Goal: Task Accomplishment & Management: Use online tool/utility

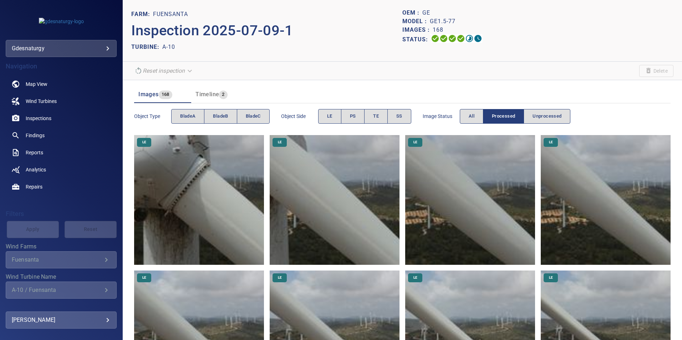
click at [177, 214] on img at bounding box center [199, 200] width 130 height 130
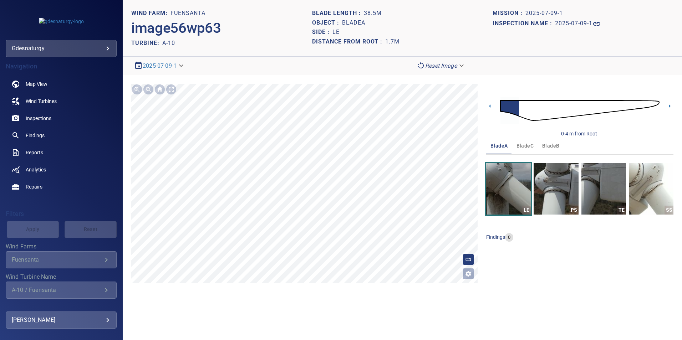
click at [535, 108] on img at bounding box center [579, 110] width 159 height 39
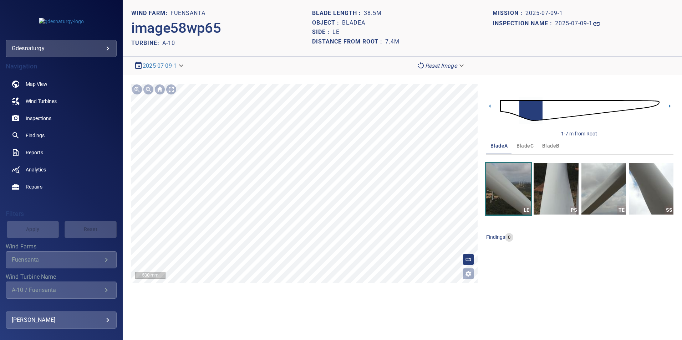
click at [559, 105] on img at bounding box center [579, 110] width 159 height 39
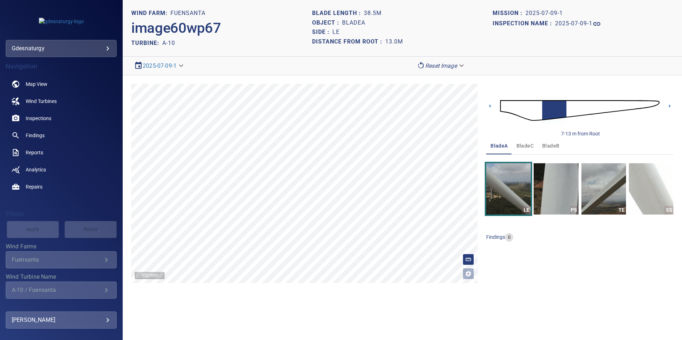
click at [616, 104] on img at bounding box center [579, 110] width 159 height 39
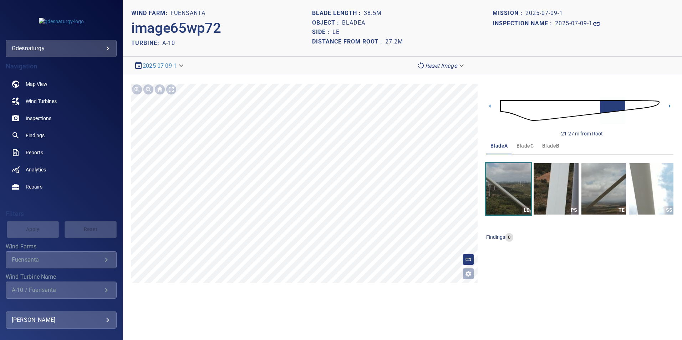
click at [582, 104] on img at bounding box center [579, 110] width 159 height 39
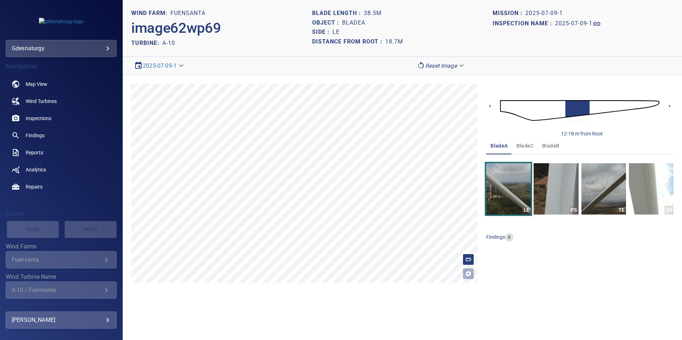
click at [591, 107] on img at bounding box center [579, 110] width 159 height 39
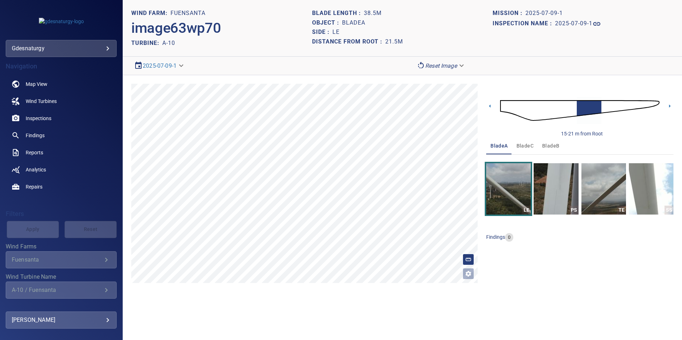
click at [604, 104] on img at bounding box center [579, 110] width 159 height 39
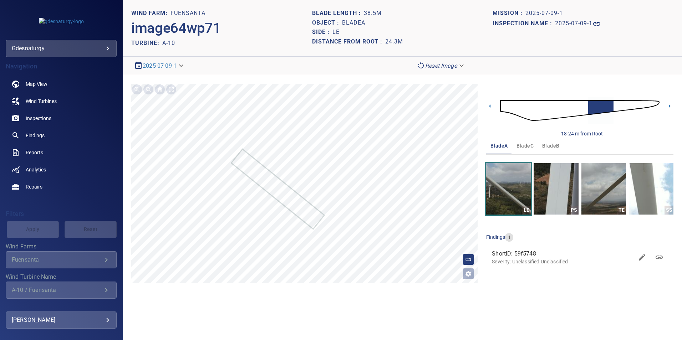
click at [614, 107] on img at bounding box center [579, 110] width 159 height 39
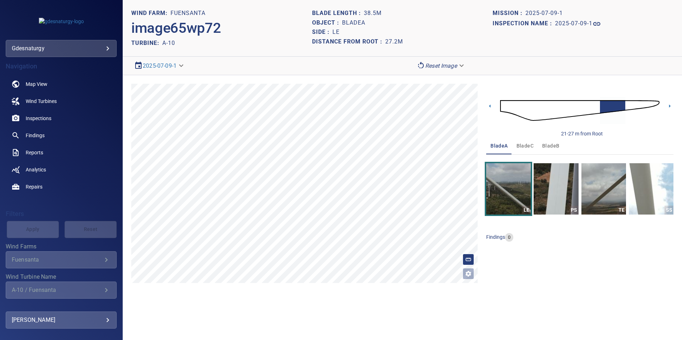
click at [627, 104] on img at bounding box center [579, 110] width 159 height 39
click at [639, 102] on img at bounding box center [579, 110] width 159 height 39
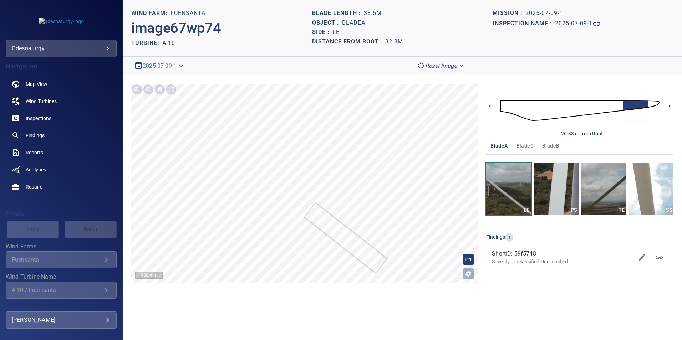
click at [670, 104] on icon at bounding box center [669, 105] width 7 height 7
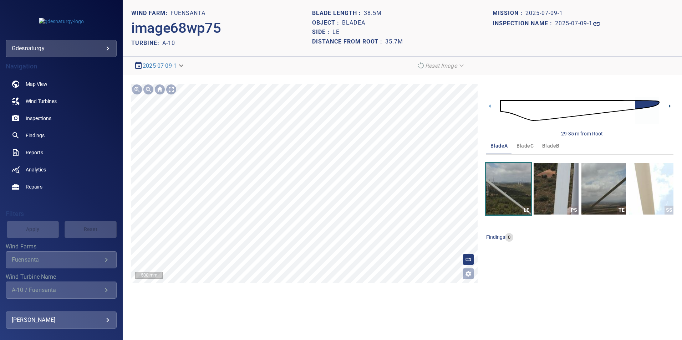
click at [673, 108] on icon at bounding box center [669, 105] width 7 height 7
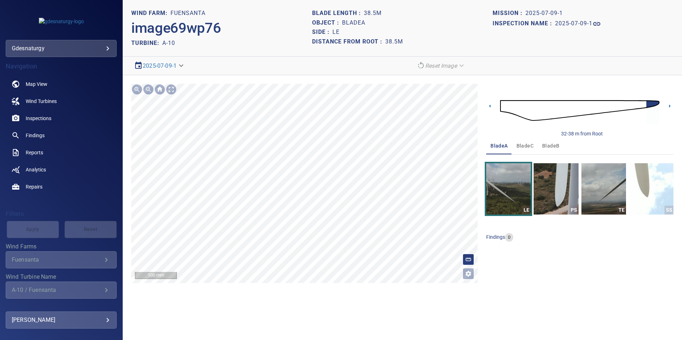
click at [218, 74] on section "**********" at bounding box center [402, 170] width 559 height 340
click at [175, 90] on div at bounding box center [170, 89] width 11 height 11
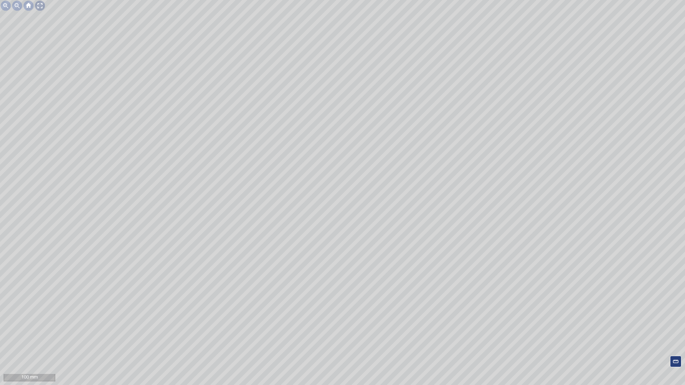
click at [39, 5] on div at bounding box center [39, 5] width 11 height 11
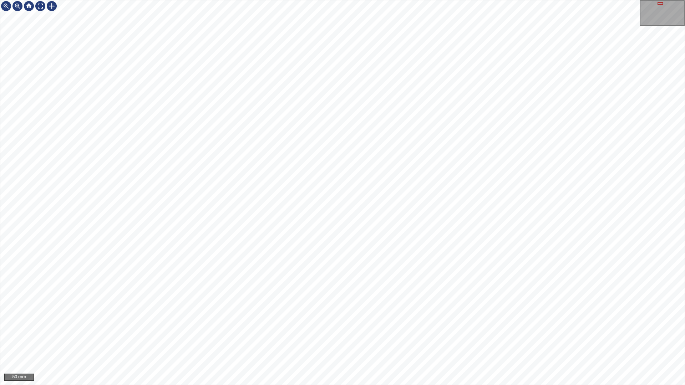
click at [510, 385] on div "50 mm" at bounding box center [342, 192] width 685 height 385
click at [386, 385] on div "100 mm" at bounding box center [342, 192] width 685 height 385
click at [544, 385] on div "100 mm" at bounding box center [342, 192] width 685 height 385
click at [522, 385] on div "100 mm" at bounding box center [342, 192] width 685 height 385
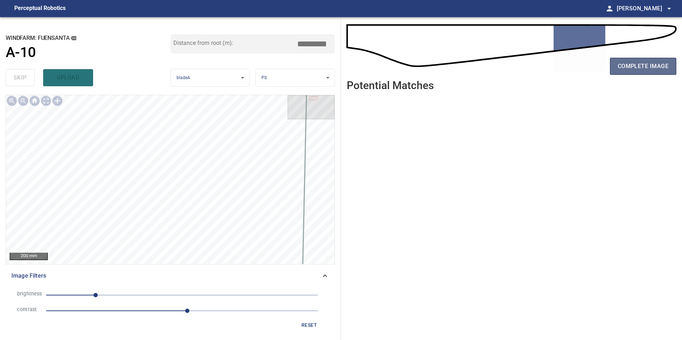
click at [647, 67] on span "complete image" at bounding box center [643, 66] width 51 height 10
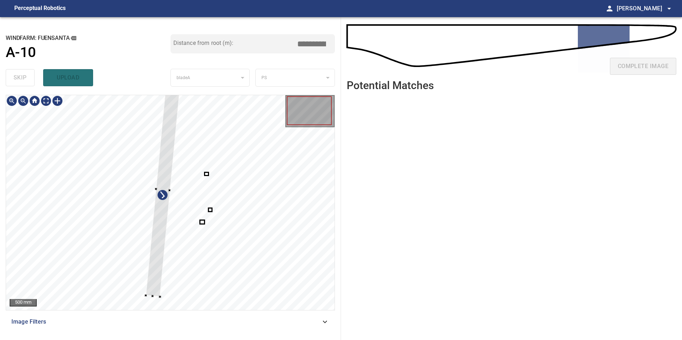
click at [106, 242] on div at bounding box center [170, 202] width 328 height 215
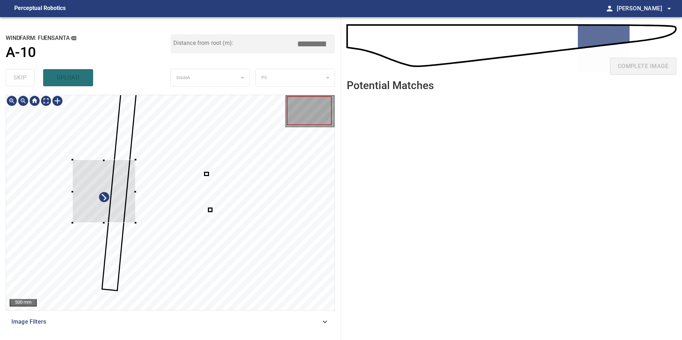
click at [74, 177] on div at bounding box center [103, 191] width 63 height 63
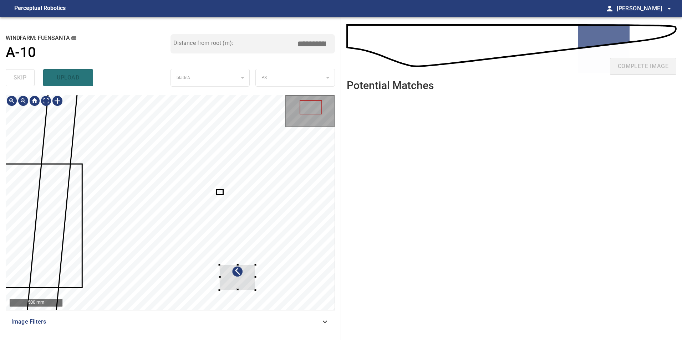
click at [284, 317] on div "500 mm Image Filters" at bounding box center [170, 215] width 329 height 240
click at [298, 239] on div at bounding box center [273, 263] width 50 height 49
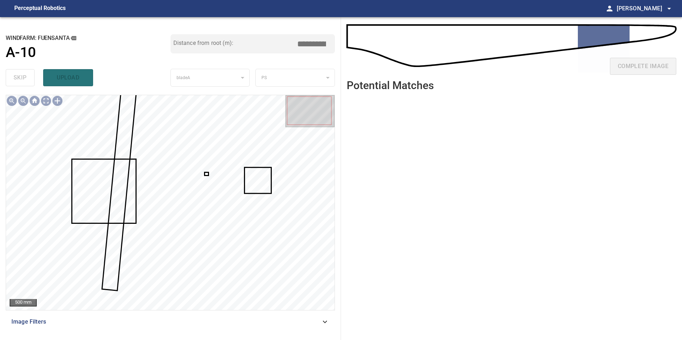
click at [208, 174] on div at bounding box center [170, 202] width 328 height 215
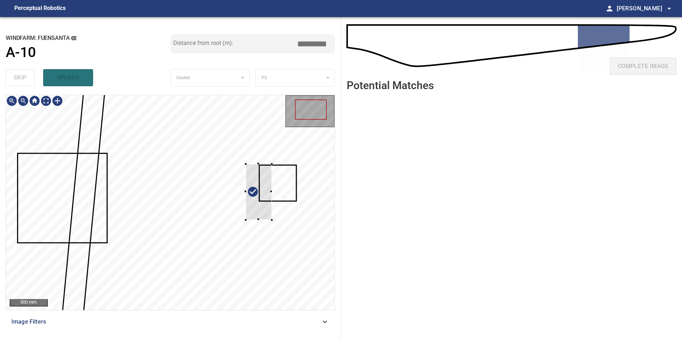
click at [280, 203] on div at bounding box center [170, 202] width 328 height 215
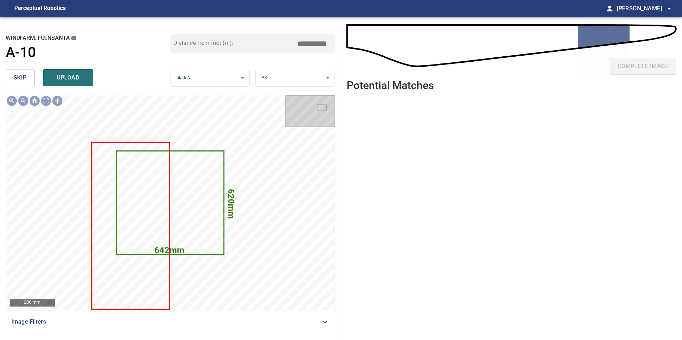
click at [27, 78] on button "skip" at bounding box center [20, 77] width 29 height 17
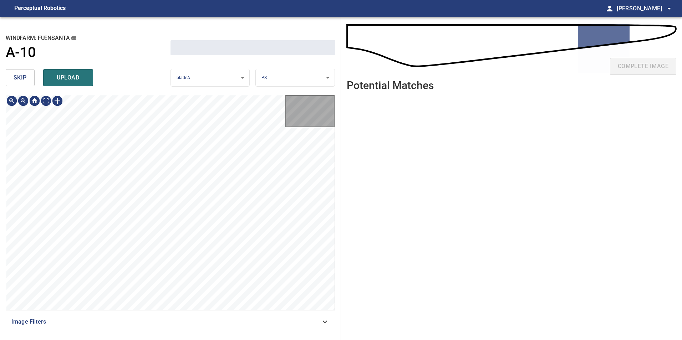
click at [27, 79] on button "skip" at bounding box center [20, 77] width 29 height 17
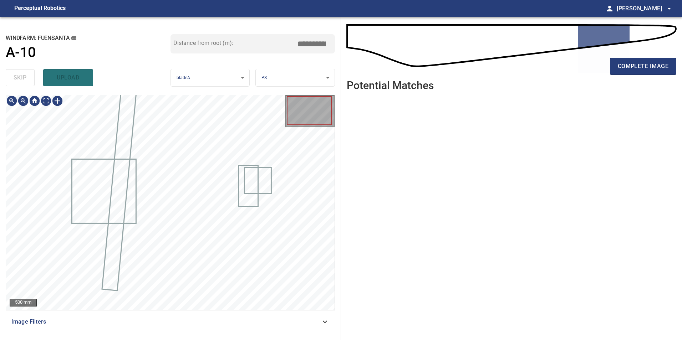
click at [27, 79] on div "skip upload" at bounding box center [88, 77] width 165 height 23
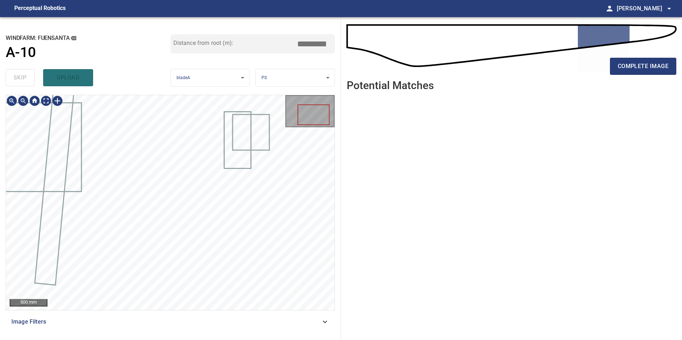
drag, startPoint x: 282, startPoint y: 318, endPoint x: 277, endPoint y: 328, distance: 11.3
click at [279, 325] on span "Image Filters" at bounding box center [165, 322] width 309 height 9
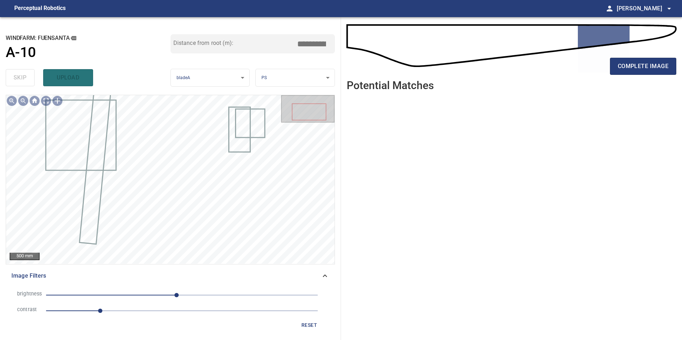
click at [165, 314] on span "1" at bounding box center [182, 311] width 272 height 10
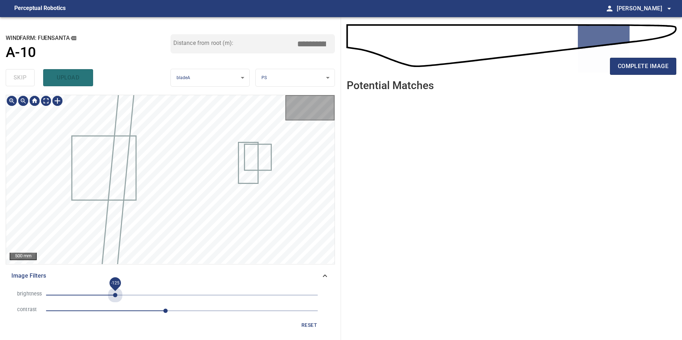
click at [115, 295] on span "-125" at bounding box center [182, 295] width 272 height 10
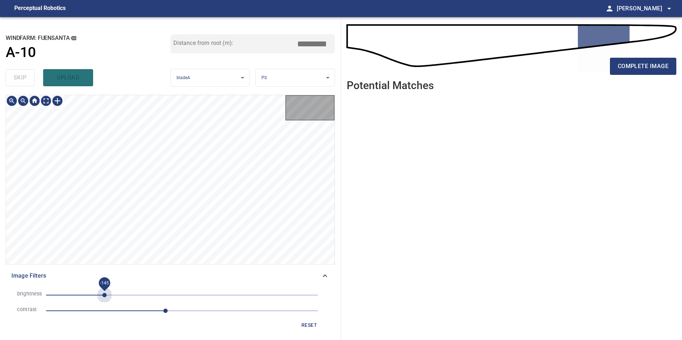
click at [104, 294] on span "-145" at bounding box center [182, 295] width 272 height 10
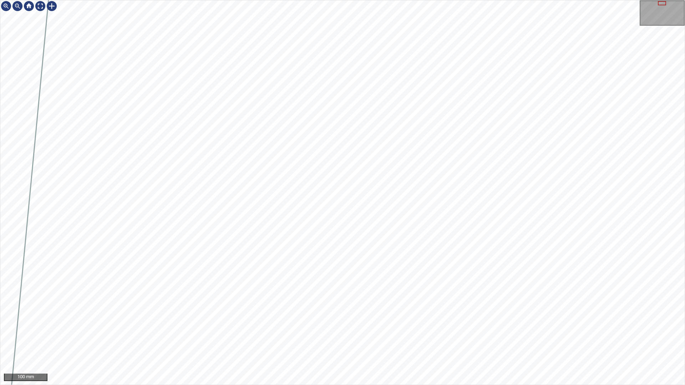
click at [359, 385] on div "100 mm" at bounding box center [342, 192] width 685 height 385
click at [329, 200] on div "100 mm" at bounding box center [342, 192] width 685 height 385
click at [391, 0] on div "100 mm" at bounding box center [342, 192] width 685 height 385
click at [360, 385] on div "100 mm" at bounding box center [342, 192] width 685 height 385
click at [647, 15] on div "100 mm" at bounding box center [342, 192] width 684 height 384
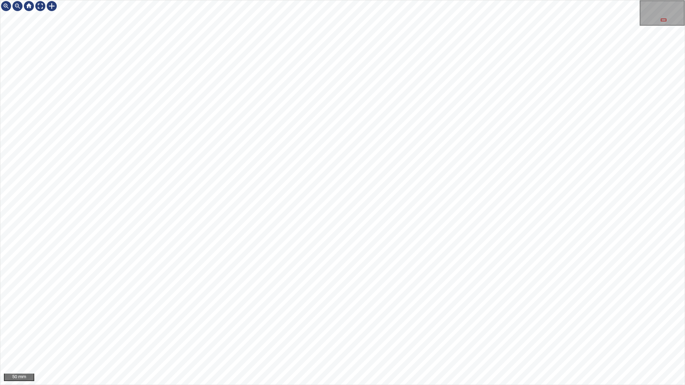
click at [213, 0] on div "50 mm" at bounding box center [342, 192] width 685 height 385
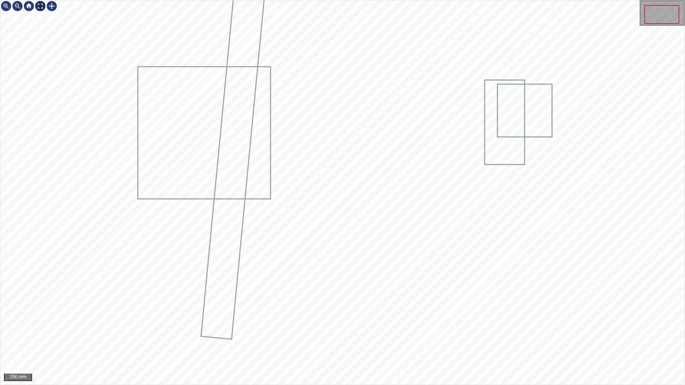
click at [39, 7] on div at bounding box center [40, 5] width 11 height 11
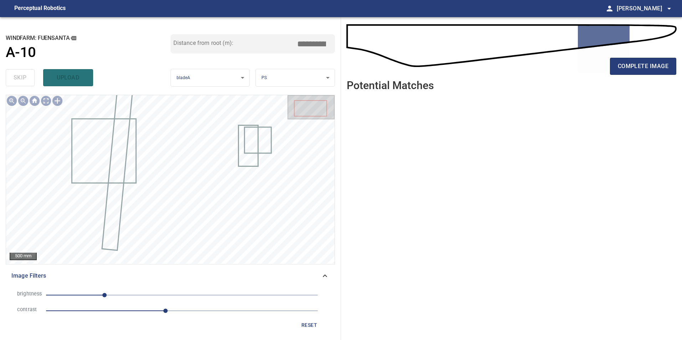
click at [308, 324] on span "reset" at bounding box center [309, 325] width 17 height 9
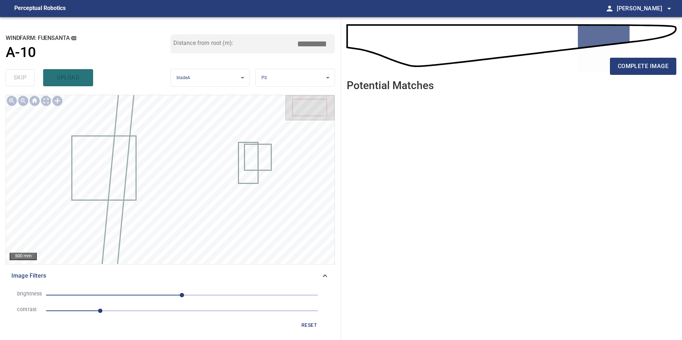
drag, startPoint x: 216, startPoint y: 313, endPoint x: 152, endPoint y: 301, distance: 65.7
click at [216, 312] on span "1" at bounding box center [182, 311] width 272 height 10
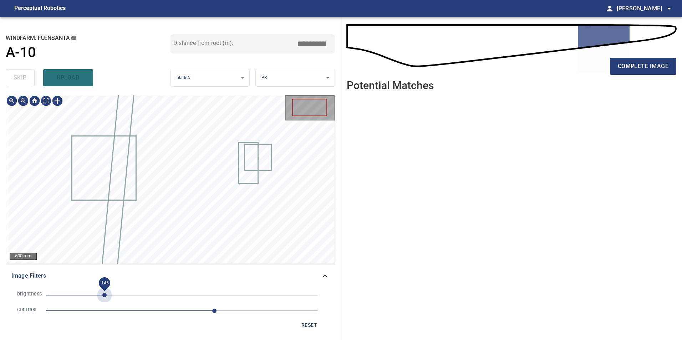
click at [105, 294] on span "-145" at bounding box center [182, 295] width 272 height 10
click at [93, 295] on span "-166" at bounding box center [182, 295] width 272 height 10
click at [88, 294] on span "-177" at bounding box center [88, 295] width 4 height 4
click at [101, 292] on span "-152" at bounding box center [182, 295] width 272 height 10
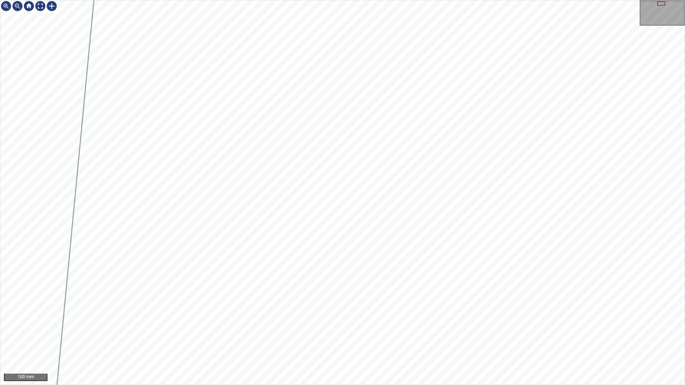
click at [410, 385] on div "100 mm" at bounding box center [342, 192] width 685 height 385
click at [381, 385] on div "100 mm" at bounding box center [342, 192] width 685 height 385
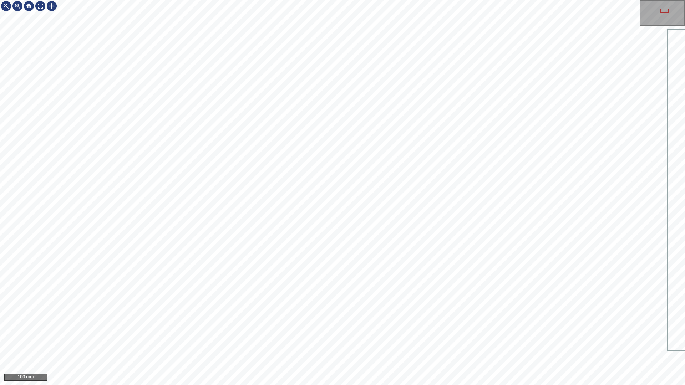
click at [472, 385] on div "100 mm" at bounding box center [342, 192] width 685 height 385
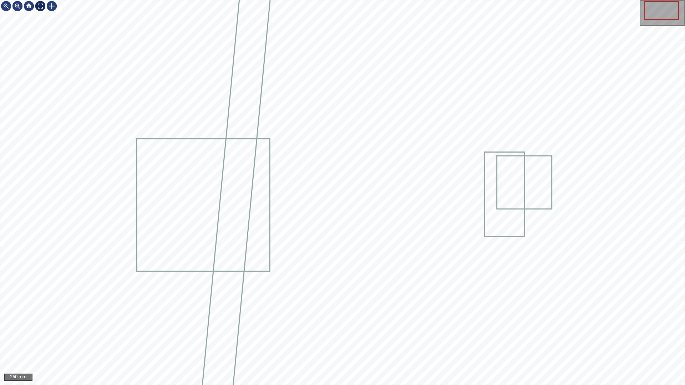
click at [40, 4] on div at bounding box center [40, 5] width 11 height 11
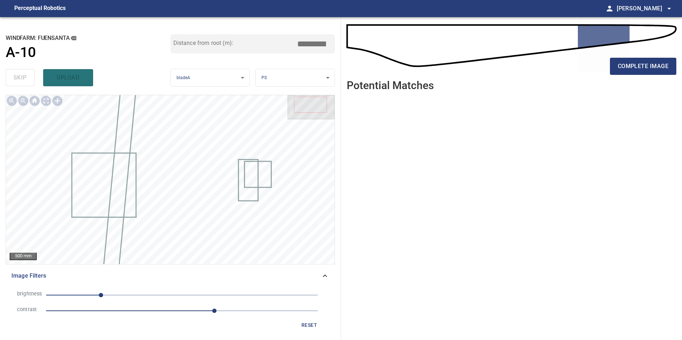
drag, startPoint x: 308, startPoint y: 325, endPoint x: 247, endPoint y: 303, distance: 64.5
click at [301, 325] on span "reset" at bounding box center [309, 325] width 17 height 9
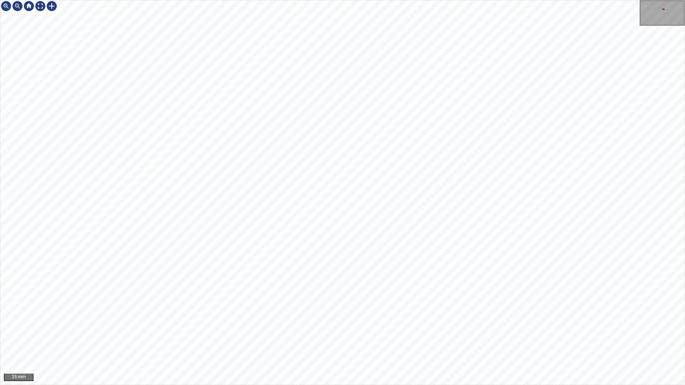
click at [501, 385] on div "25 mm" at bounding box center [342, 192] width 685 height 385
click at [36, 4] on div at bounding box center [40, 5] width 11 height 11
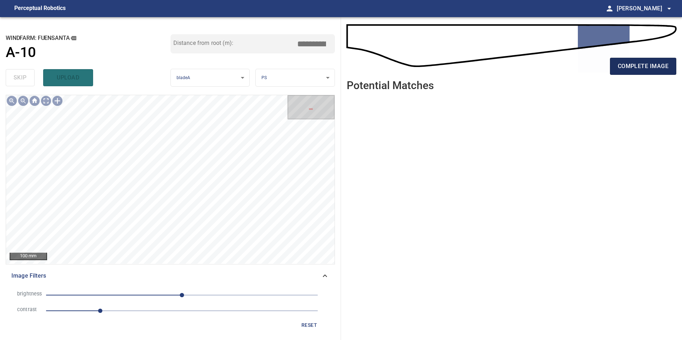
click at [625, 66] on span "complete image" at bounding box center [643, 66] width 51 height 10
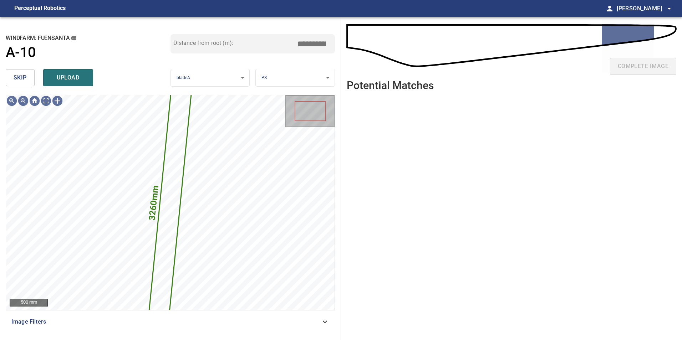
click at [31, 81] on button "skip" at bounding box center [20, 77] width 29 height 17
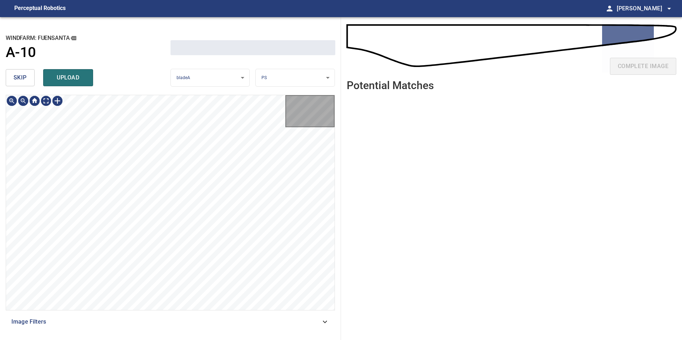
click at [31, 81] on button "skip" at bounding box center [20, 77] width 29 height 17
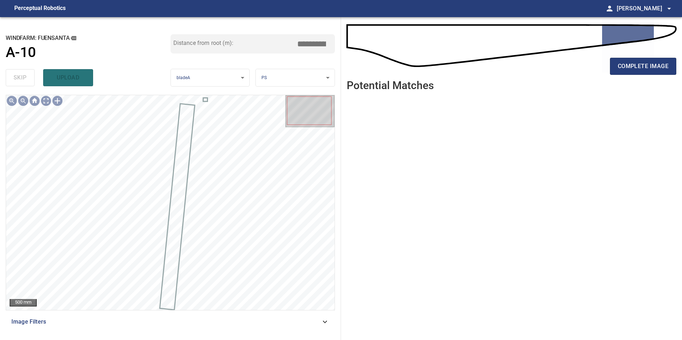
drag, startPoint x: 296, startPoint y: 327, endPoint x: 291, endPoint y: 330, distance: 5.9
click at [291, 330] on div "Image Filters" at bounding box center [170, 321] width 329 height 17
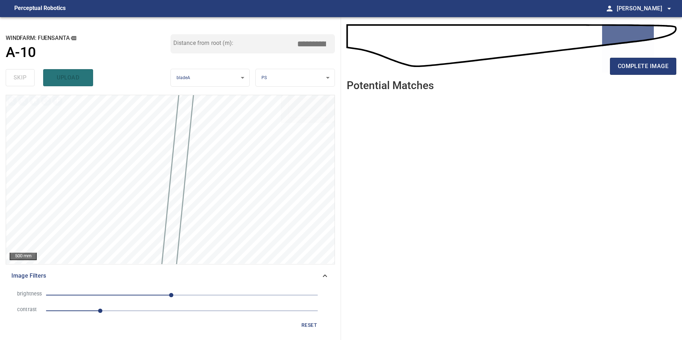
click at [124, 311] on span "1" at bounding box center [182, 311] width 272 height 10
click at [78, 284] on div "Image Filters" at bounding box center [170, 275] width 329 height 17
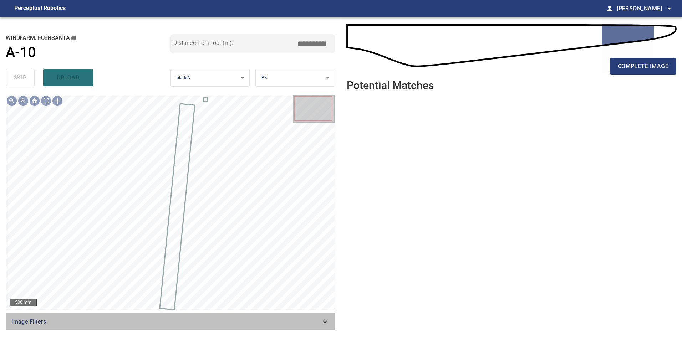
click at [325, 320] on icon at bounding box center [325, 322] width 9 height 9
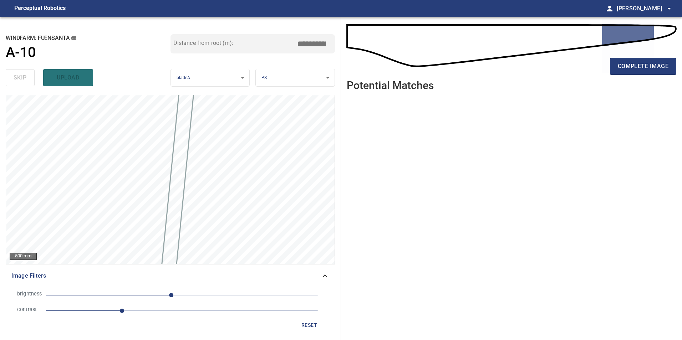
click at [315, 325] on span "reset" at bounding box center [309, 325] width 17 height 9
click at [117, 294] on span "0" at bounding box center [182, 295] width 272 height 10
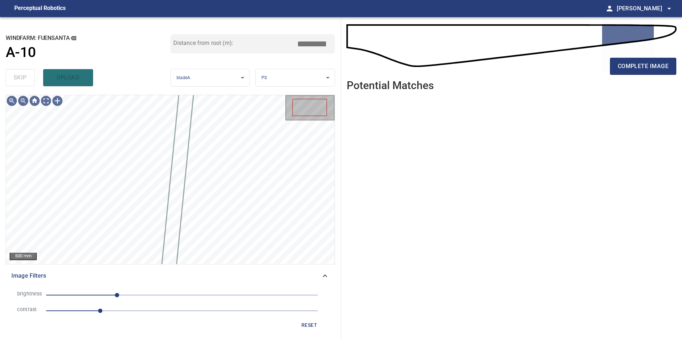
click at [158, 310] on span "1" at bounding box center [182, 311] width 272 height 10
click at [141, 312] on span "1.7" at bounding box center [182, 311] width 272 height 10
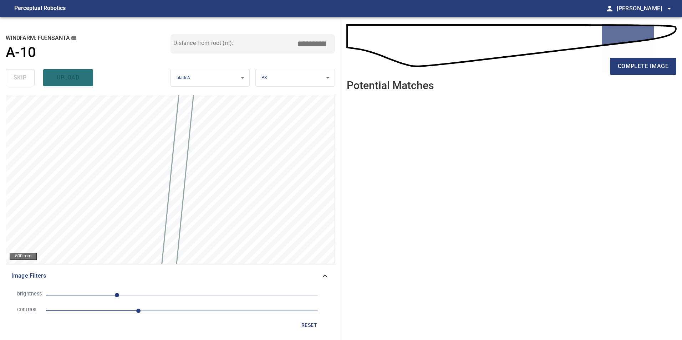
click at [130, 310] on span "1.7" at bounding box center [182, 311] width 272 height 10
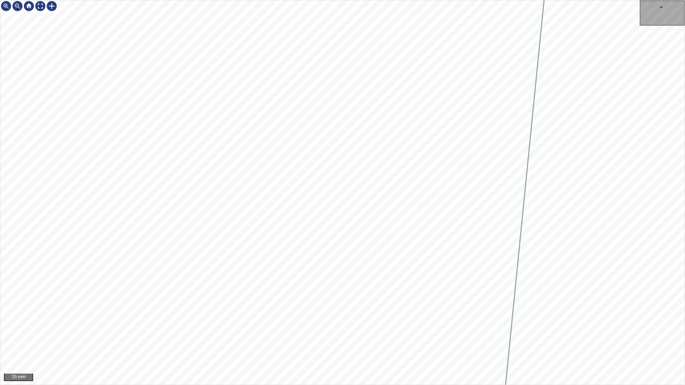
click at [397, 385] on div "25 mm" at bounding box center [342, 192] width 685 height 385
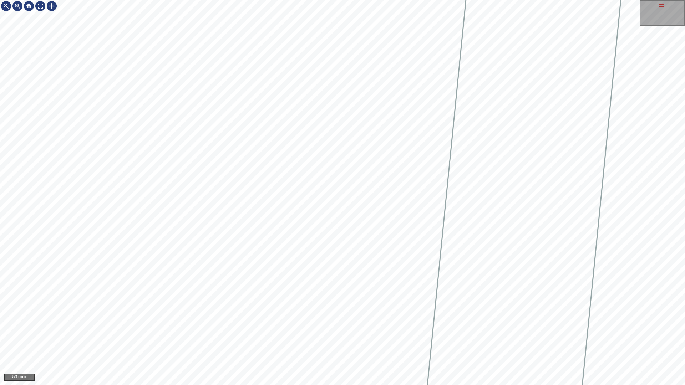
click at [326, 0] on div "50 mm" at bounding box center [342, 192] width 685 height 385
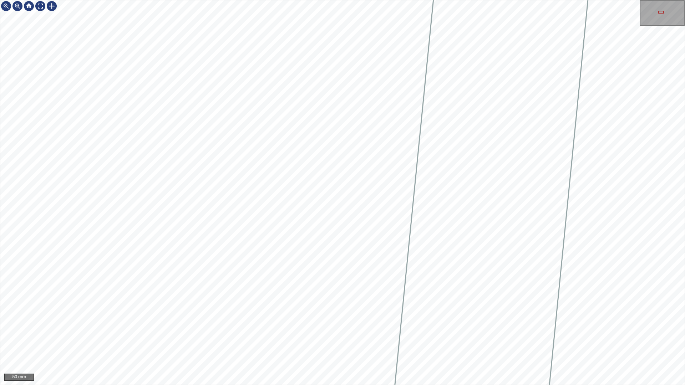
click at [342, 0] on div "50 mm" at bounding box center [342, 192] width 685 height 385
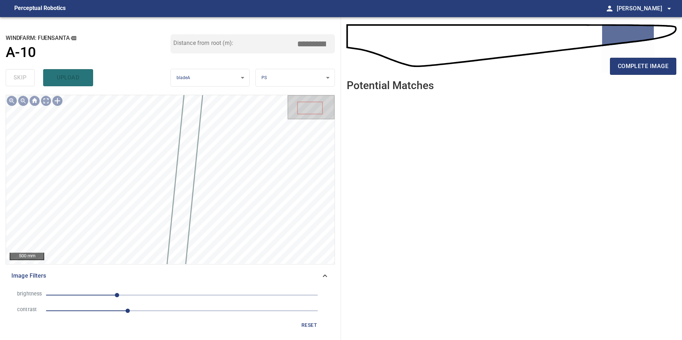
click at [310, 330] on button "reset" at bounding box center [309, 325] width 23 height 13
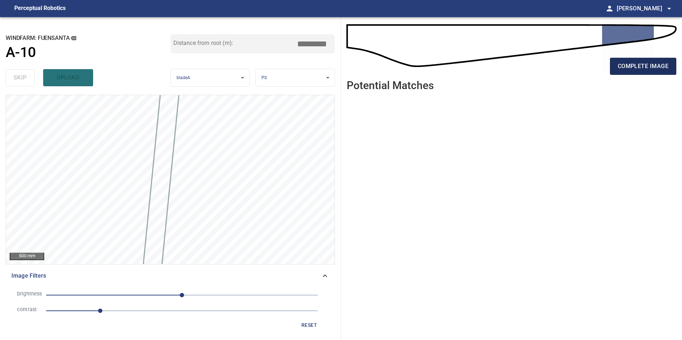
click at [641, 67] on span "complete image" at bounding box center [643, 66] width 51 height 10
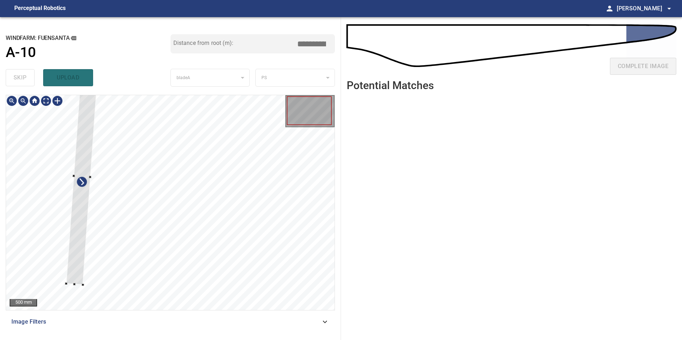
click at [69, 240] on div at bounding box center [170, 202] width 328 height 215
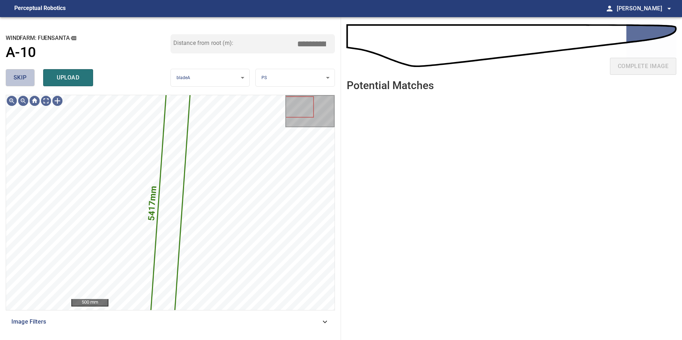
click at [24, 78] on span "skip" at bounding box center [20, 78] width 13 height 10
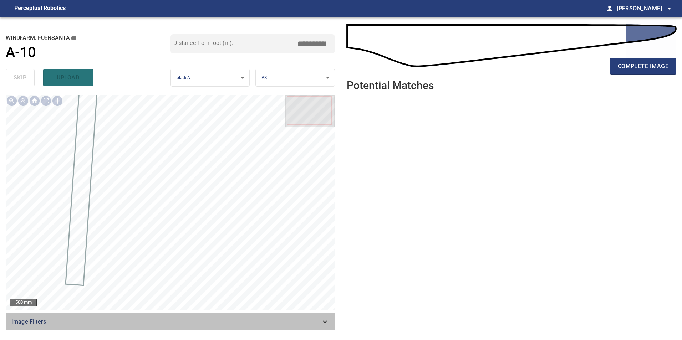
click at [285, 315] on div "Image Filters" at bounding box center [170, 321] width 329 height 17
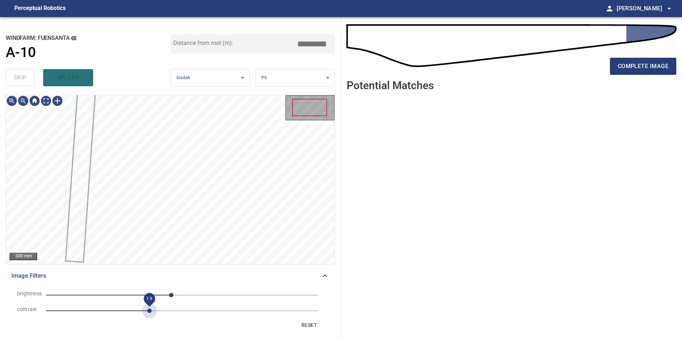
click at [147, 309] on span "1.9" at bounding box center [182, 311] width 272 height 10
click at [138, 303] on li "contrast 1.9" at bounding box center [170, 311] width 318 height 16
click at [130, 295] on span "-20" at bounding box center [182, 295] width 272 height 10
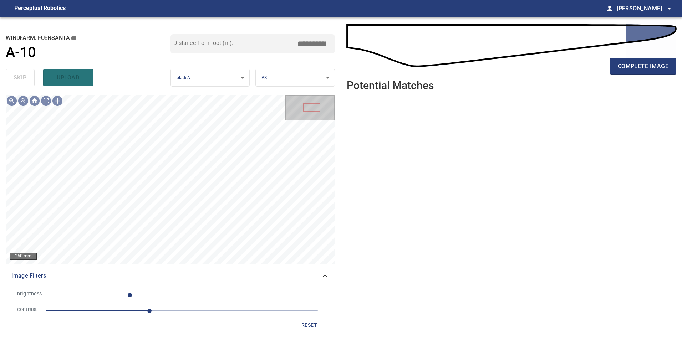
drag, startPoint x: 312, startPoint y: 325, endPoint x: 276, endPoint y: 311, distance: 38.3
click at [312, 325] on span "reset" at bounding box center [309, 325] width 17 height 9
click at [171, 310] on span "1" at bounding box center [182, 311] width 272 height 10
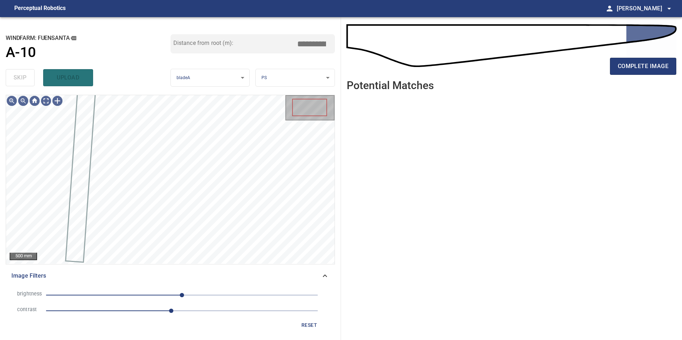
click at [123, 295] on span "0" at bounding box center [182, 295] width 272 height 10
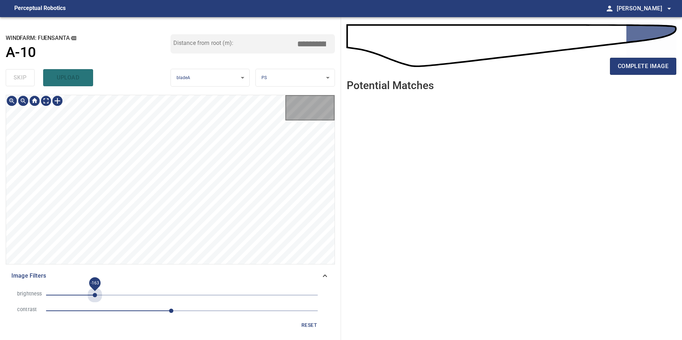
drag, startPoint x: 95, startPoint y: 296, endPoint x: 111, endPoint y: 294, distance: 15.4
click at [96, 296] on span "-163" at bounding box center [182, 295] width 272 height 10
drag, startPoint x: 106, startPoint y: 294, endPoint x: 117, endPoint y: 285, distance: 14.6
click at [106, 294] on span "-143" at bounding box center [182, 295] width 272 height 10
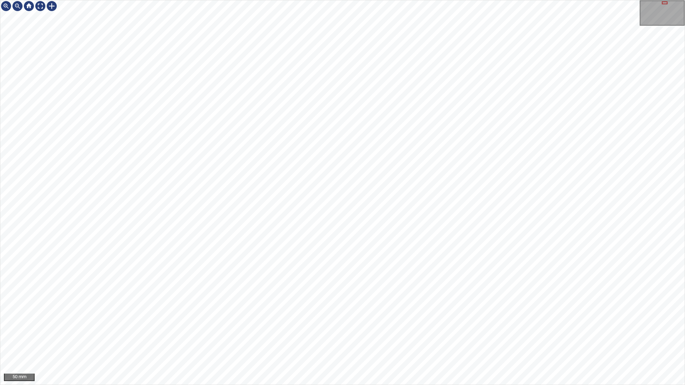
click at [310, 385] on div "50 mm" at bounding box center [342, 192] width 685 height 385
click at [408, 385] on div "50 mm" at bounding box center [342, 192] width 685 height 385
click at [416, 0] on div "50 mm" at bounding box center [342, 192] width 685 height 385
click at [49, 9] on div at bounding box center [28, 5] width 57 height 11
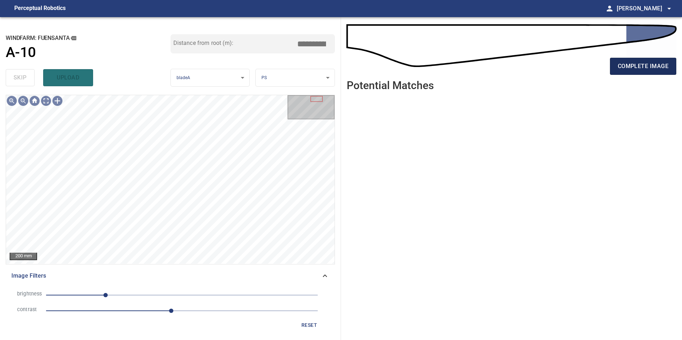
click at [647, 67] on span "complete image" at bounding box center [643, 66] width 51 height 10
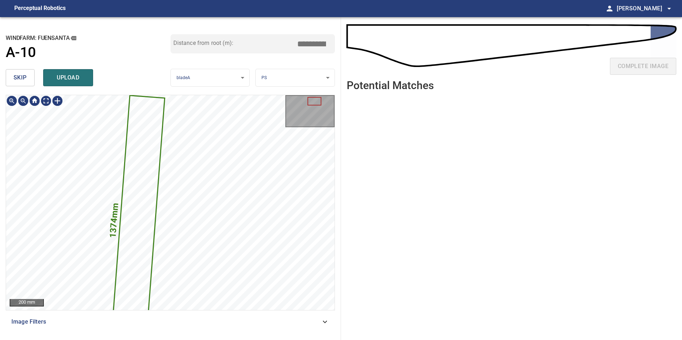
click at [150, 209] on div "1374mm 189mm" at bounding box center [170, 202] width 328 height 215
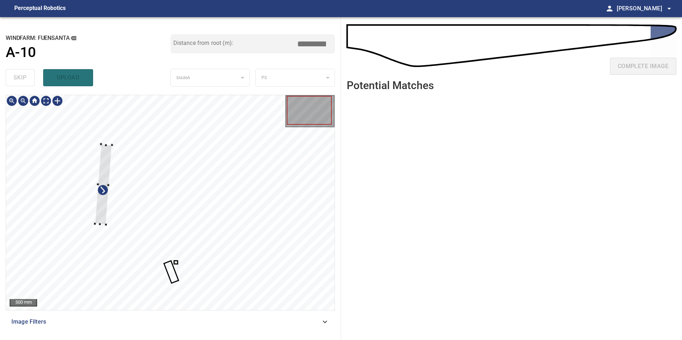
click at [88, 200] on div at bounding box center [170, 202] width 328 height 215
click at [114, 266] on div at bounding box center [120, 276] width 13 height 21
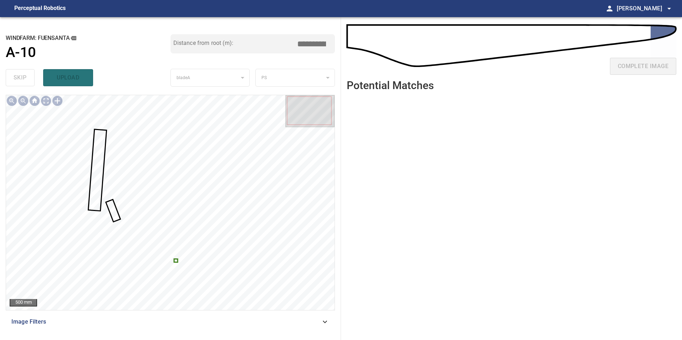
click at [177, 262] on div at bounding box center [170, 202] width 328 height 215
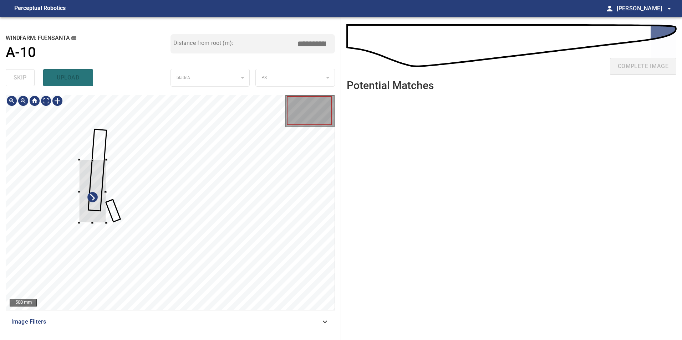
click at [84, 195] on div at bounding box center [92, 191] width 27 height 63
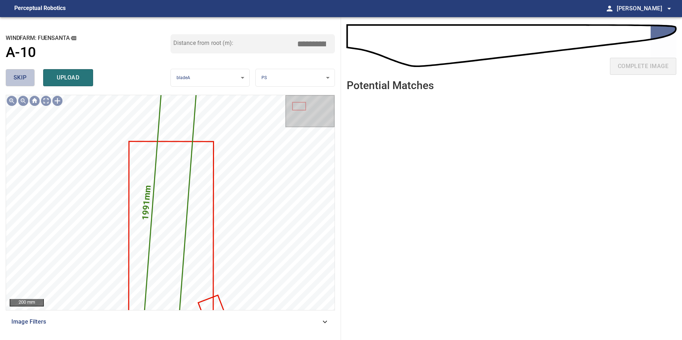
click at [17, 77] on span "skip" at bounding box center [20, 78] width 13 height 10
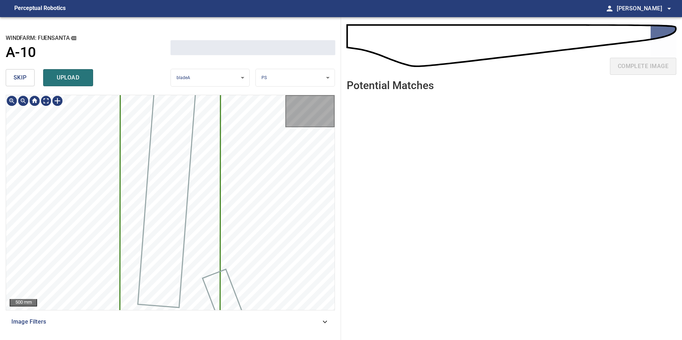
click at [17, 77] on span "skip" at bounding box center [20, 78] width 13 height 10
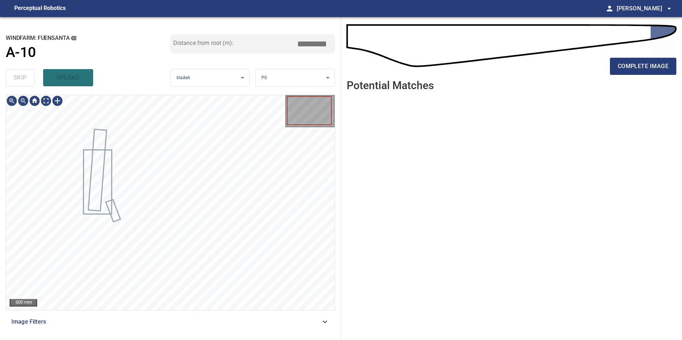
click at [16, 77] on div "skip upload" at bounding box center [88, 77] width 165 height 23
click at [301, 322] on span "Image Filters" at bounding box center [165, 322] width 309 height 9
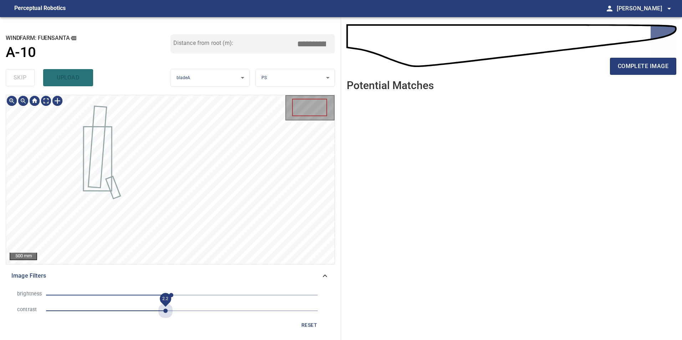
click at [163, 308] on span "2.2" at bounding box center [182, 311] width 272 height 10
click at [109, 298] on span "-20" at bounding box center [182, 295] width 272 height 10
click at [94, 297] on span "-136" at bounding box center [182, 295] width 272 height 10
drag, startPoint x: 100, startPoint y: 297, endPoint x: 104, endPoint y: 297, distance: 4.6
click at [101, 297] on span "-153" at bounding box center [100, 295] width 4 height 4
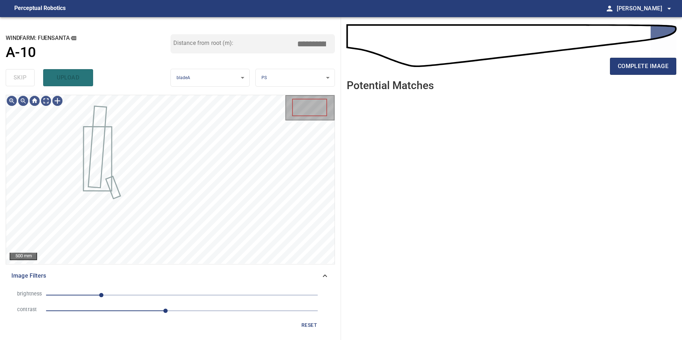
drag, startPoint x: 108, startPoint y: 296, endPoint x: 112, endPoint y: 296, distance: 3.6
click at [103, 296] on span "-151" at bounding box center [101, 295] width 4 height 4
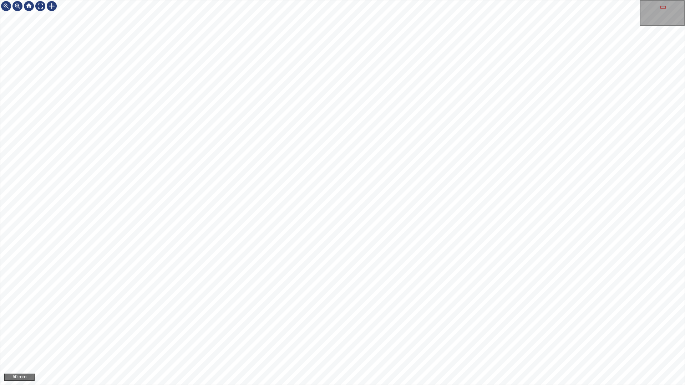
click at [451, 385] on div "50 mm" at bounding box center [342, 192] width 685 height 385
click at [291, 0] on div "20 mm" at bounding box center [342, 192] width 685 height 385
click at [333, 385] on div "100 mm" at bounding box center [342, 192] width 685 height 385
click at [40, 6] on div at bounding box center [40, 5] width 11 height 11
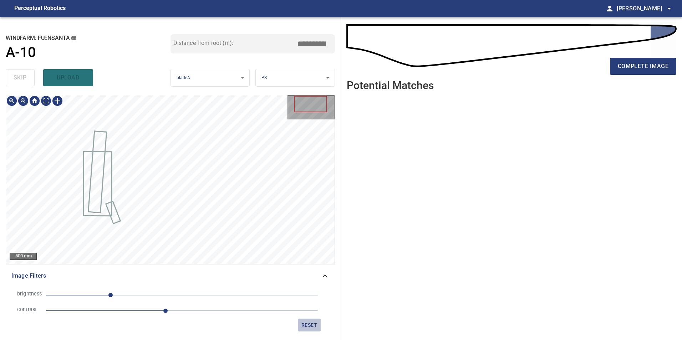
click at [309, 328] on span "reset" at bounding box center [309, 325] width 17 height 9
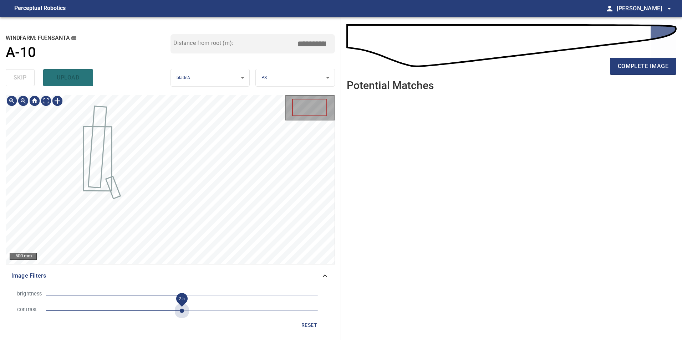
click at [181, 311] on span "2.5" at bounding box center [182, 311] width 272 height 10
click at [101, 299] on span "-152" at bounding box center [182, 295] width 272 height 10
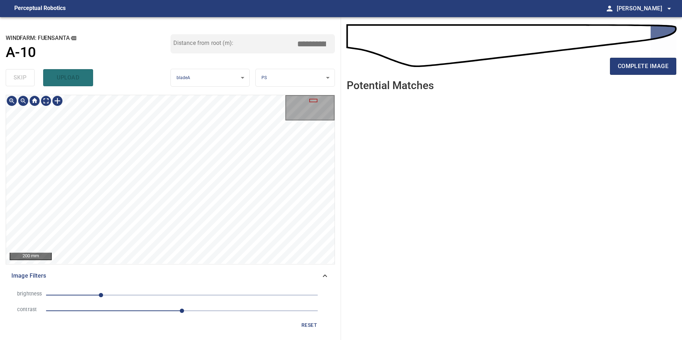
click at [239, 273] on div "200 mm Image Filters brightness -152 contrast 2.5 reset" at bounding box center [170, 215] width 329 height 240
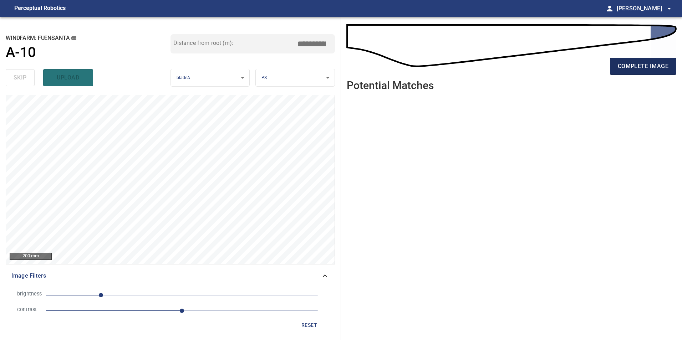
click at [647, 66] on span "complete image" at bounding box center [643, 66] width 51 height 10
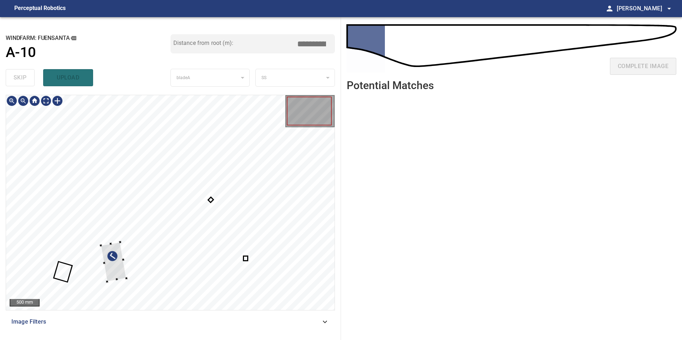
click at [115, 270] on div at bounding box center [114, 263] width 26 height 40
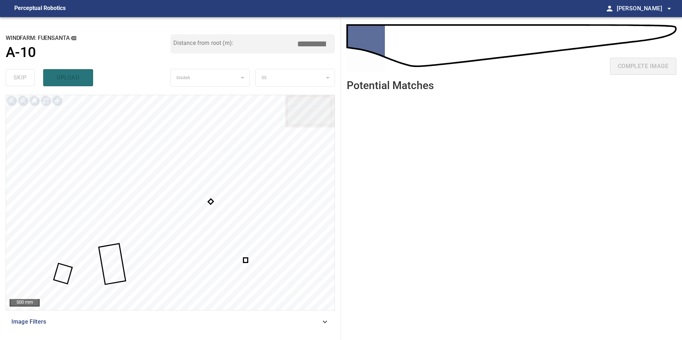
click at [247, 260] on div at bounding box center [170, 202] width 328 height 215
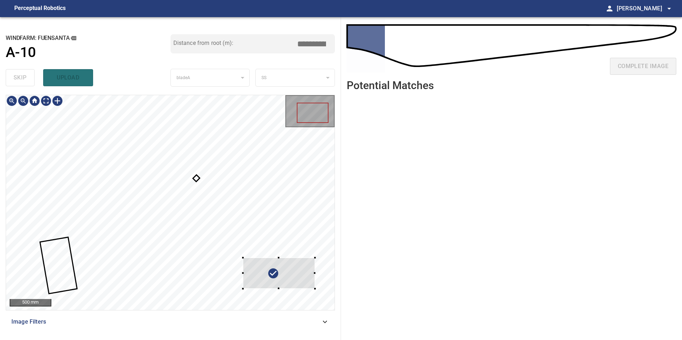
click at [294, 153] on div at bounding box center [170, 202] width 328 height 215
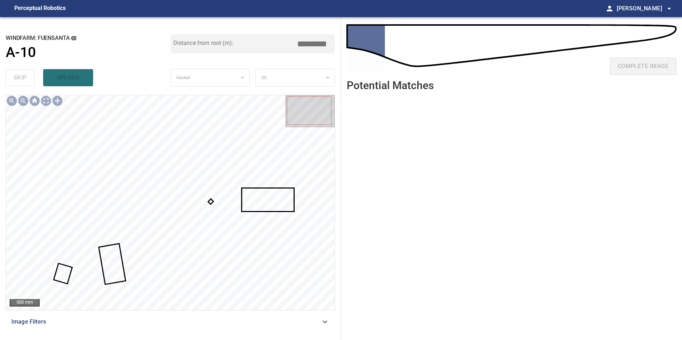
click at [211, 203] on div at bounding box center [170, 202] width 328 height 215
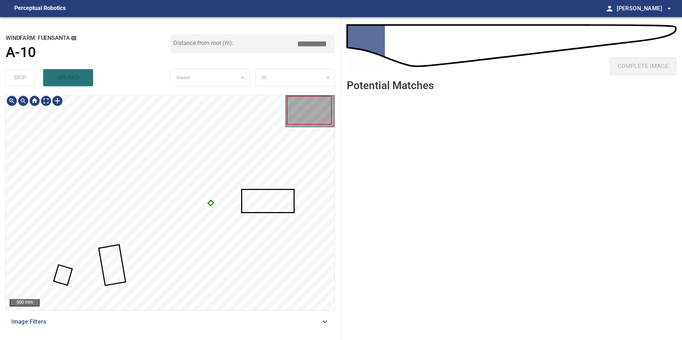
click at [213, 208] on div at bounding box center [170, 202] width 328 height 215
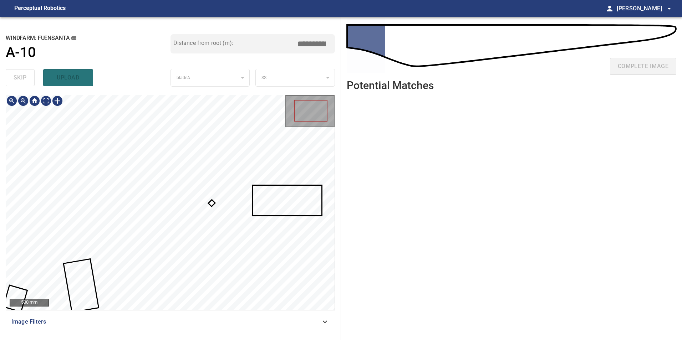
click at [214, 205] on div at bounding box center [170, 202] width 328 height 215
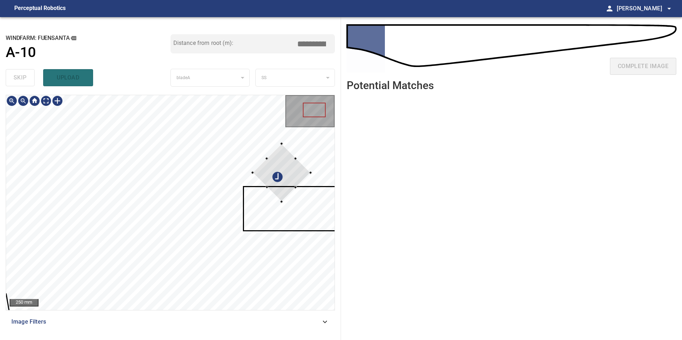
click at [306, 164] on div at bounding box center [170, 202] width 328 height 215
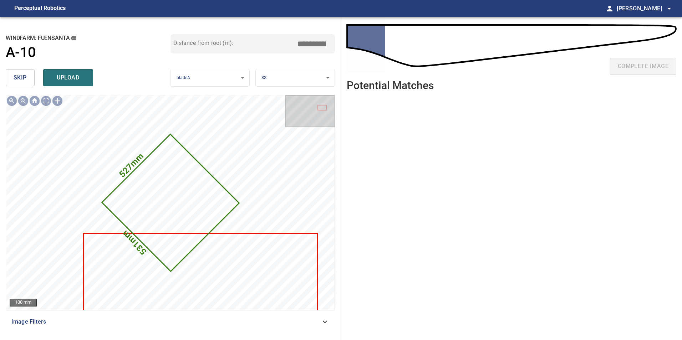
click at [22, 80] on span "skip" at bounding box center [20, 78] width 13 height 10
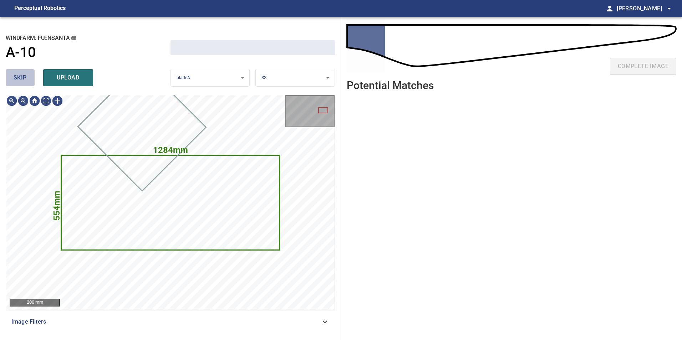
click at [22, 80] on span "skip" at bounding box center [20, 78] width 13 height 10
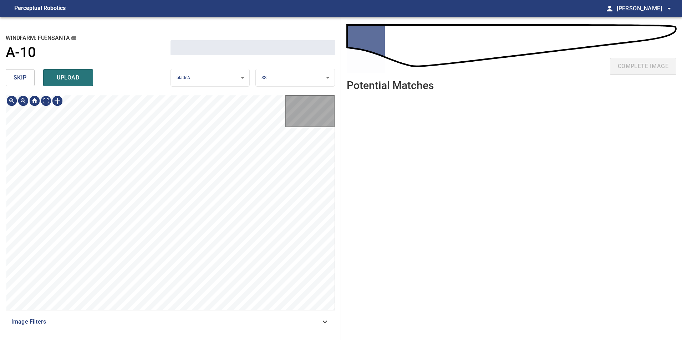
click at [22, 80] on span "skip" at bounding box center [20, 78] width 13 height 10
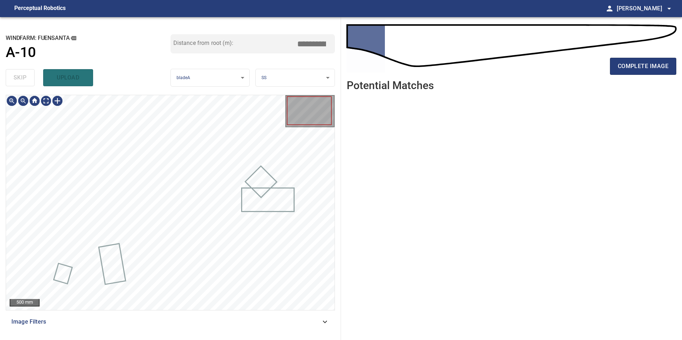
click at [22, 80] on div "skip upload" at bounding box center [88, 77] width 165 height 23
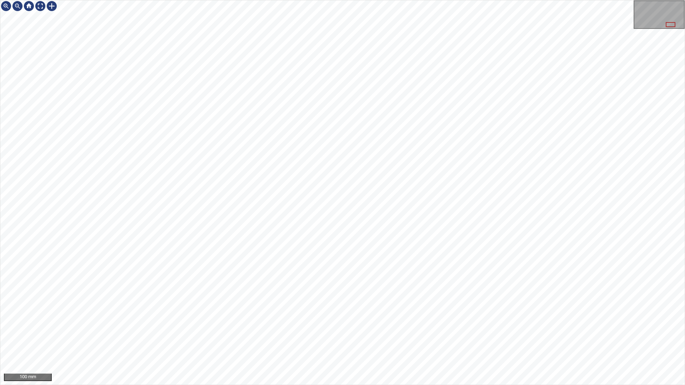
click at [684, 265] on html "100 mm" at bounding box center [342, 192] width 685 height 385
click at [622, 385] on div "100 mm" at bounding box center [342, 192] width 685 height 385
click at [456, 0] on div "50 mm" at bounding box center [342, 192] width 685 height 385
click at [345, 0] on div "50 mm" at bounding box center [342, 192] width 685 height 385
click at [347, 0] on div "50 mm" at bounding box center [342, 192] width 685 height 385
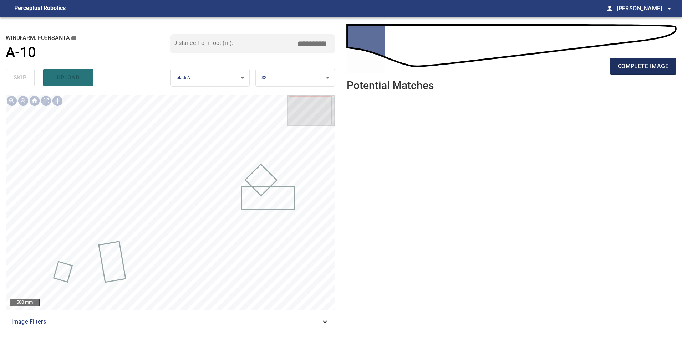
click at [632, 69] on span "complete image" at bounding box center [643, 66] width 51 height 10
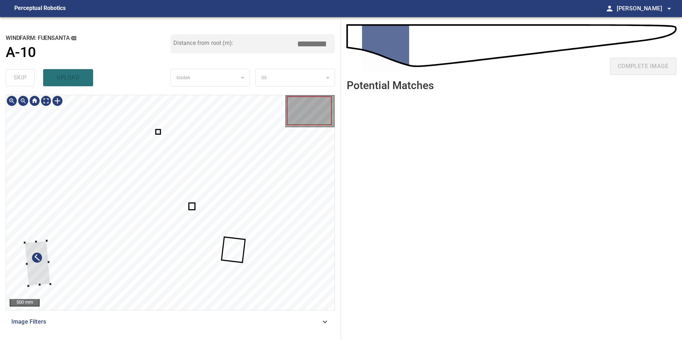
click at [43, 269] on div at bounding box center [38, 263] width 26 height 45
click at [255, 220] on div at bounding box center [170, 202] width 328 height 215
click at [284, 161] on div at bounding box center [170, 202] width 328 height 215
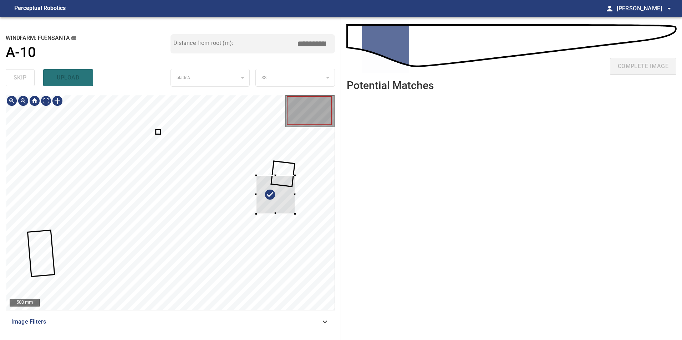
click at [320, 178] on div at bounding box center [170, 202] width 328 height 215
click at [202, 227] on div at bounding box center [170, 202] width 328 height 215
click at [292, 170] on div at bounding box center [338, 175] width 92 height 29
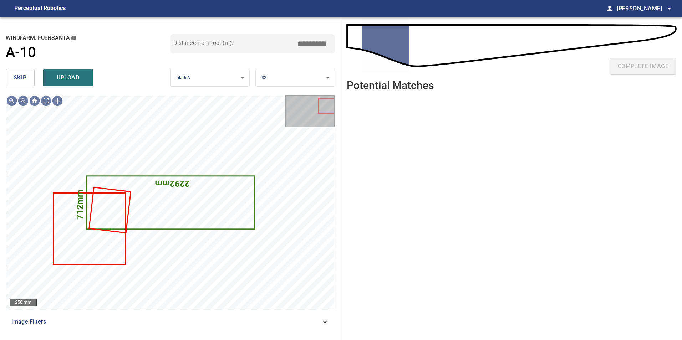
click at [13, 79] on button "skip" at bounding box center [20, 77] width 29 height 17
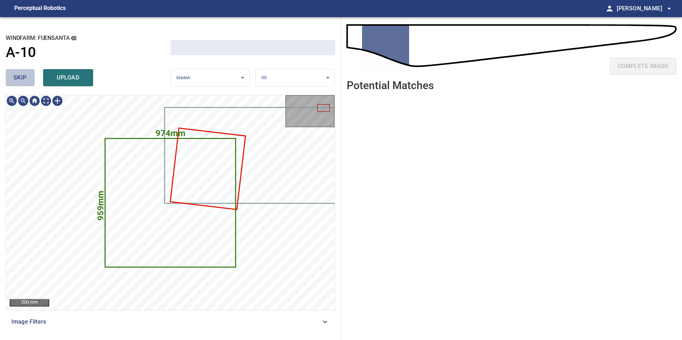
click at [13, 79] on button "skip" at bounding box center [20, 77] width 29 height 17
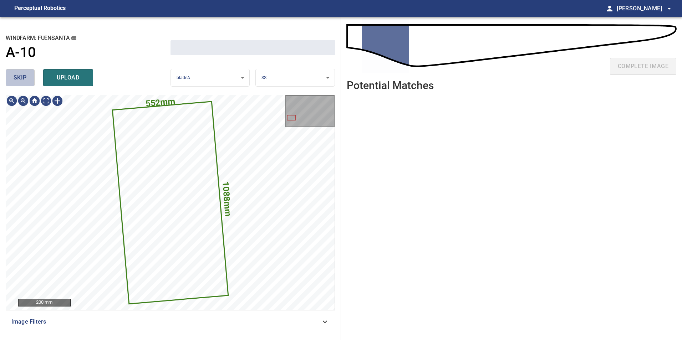
click at [13, 79] on button "skip" at bounding box center [20, 77] width 29 height 17
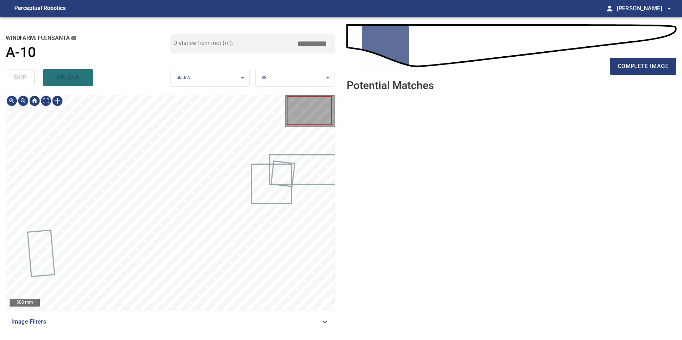
click at [13, 79] on div "skip upload" at bounding box center [88, 77] width 165 height 23
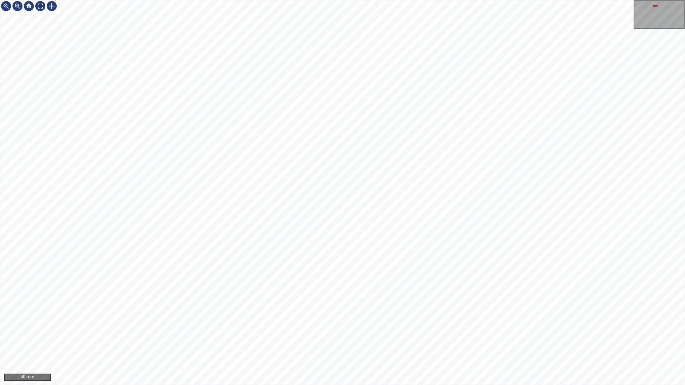
click at [102, 0] on div "50 mm" at bounding box center [342, 192] width 685 height 385
click at [468, 385] on div "100 mm" at bounding box center [342, 192] width 685 height 385
click at [485, 385] on div "50 mm" at bounding box center [342, 192] width 685 height 385
click at [309, 0] on div "100 mm" at bounding box center [342, 192] width 685 height 385
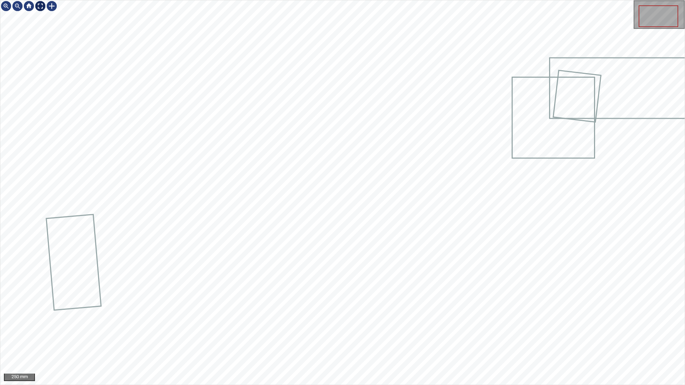
click at [38, 5] on div at bounding box center [40, 5] width 11 height 11
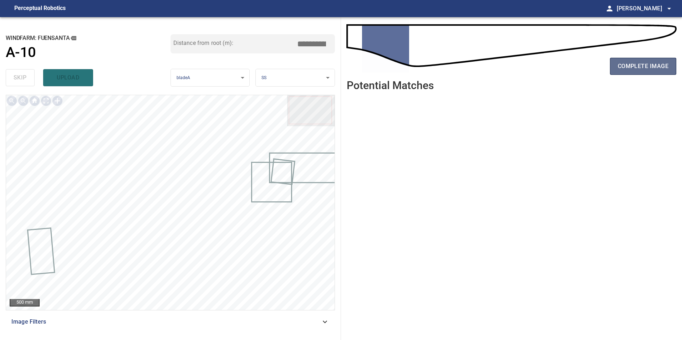
click at [636, 68] on span "complete image" at bounding box center [643, 66] width 51 height 10
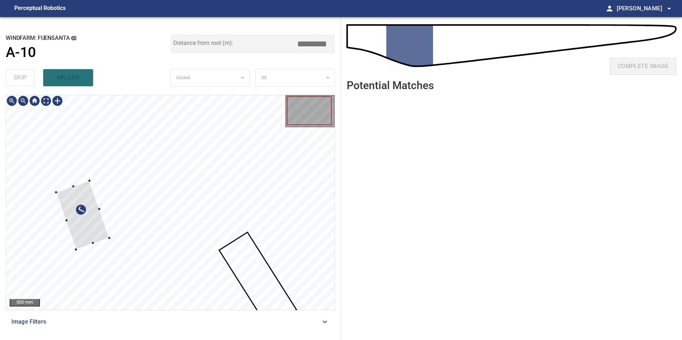
click at [72, 220] on div at bounding box center [82, 215] width 53 height 69
click at [61, 211] on div at bounding box center [69, 214] width 53 height 69
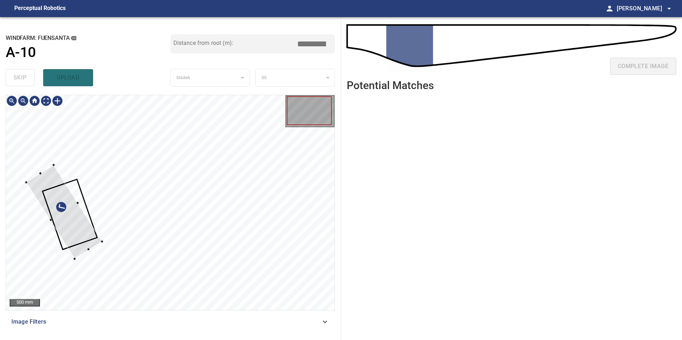
click at [81, 231] on div at bounding box center [64, 212] width 76 height 94
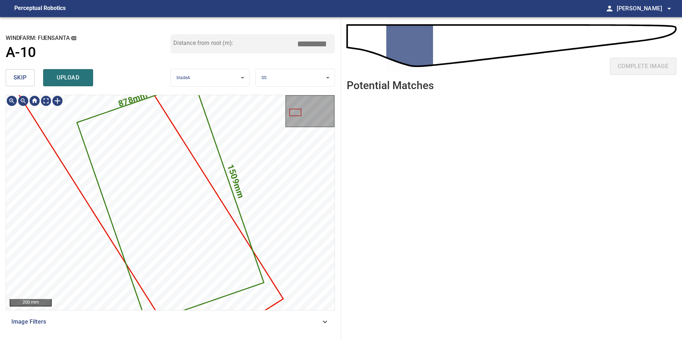
click at [25, 86] on button "skip" at bounding box center [20, 77] width 29 height 17
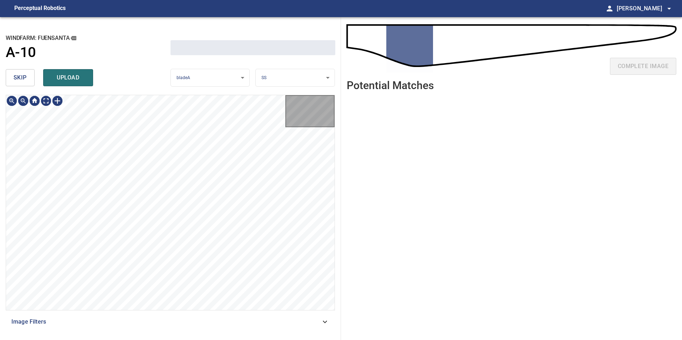
click at [25, 86] on button "skip" at bounding box center [20, 77] width 29 height 17
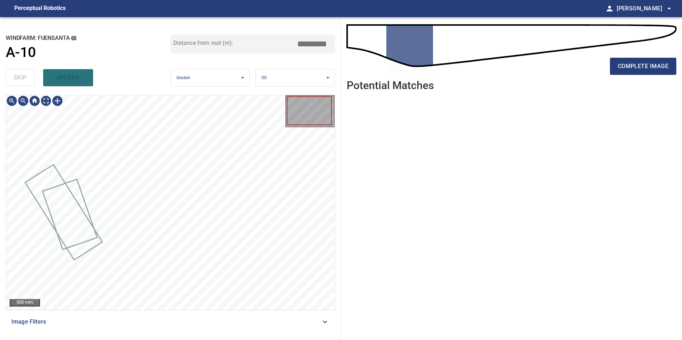
click at [25, 86] on div "skip upload" at bounding box center [88, 77] width 165 height 23
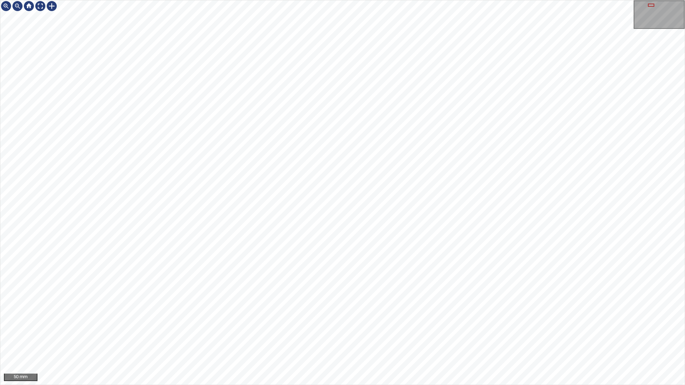
click at [176, 0] on div "50 mm" at bounding box center [342, 192] width 685 height 385
click at [425, 385] on div "50 mm" at bounding box center [342, 192] width 685 height 385
click at [441, 385] on div "50 mm" at bounding box center [342, 192] width 685 height 385
click at [307, 0] on div "100 mm" at bounding box center [342, 192] width 685 height 385
click at [399, 385] on div "50 mm" at bounding box center [342, 192] width 685 height 385
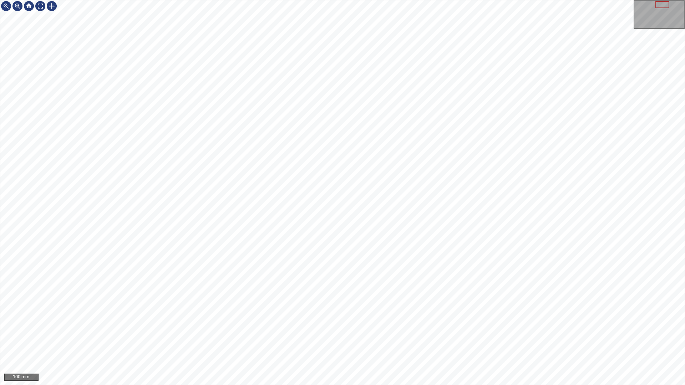
click at [355, 0] on div "100 mm" at bounding box center [342, 192] width 685 height 385
click at [210, 0] on div "100 mm" at bounding box center [342, 192] width 685 height 385
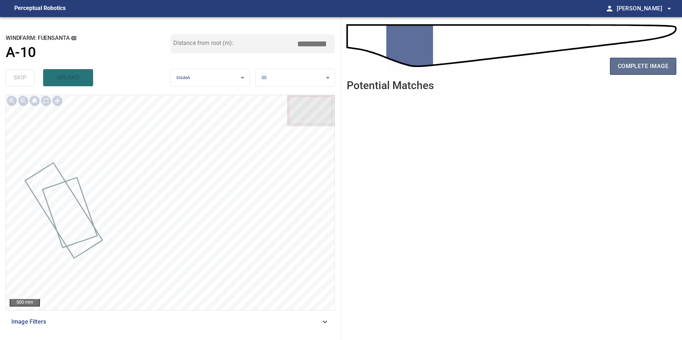
click at [649, 62] on span "complete image" at bounding box center [643, 66] width 51 height 10
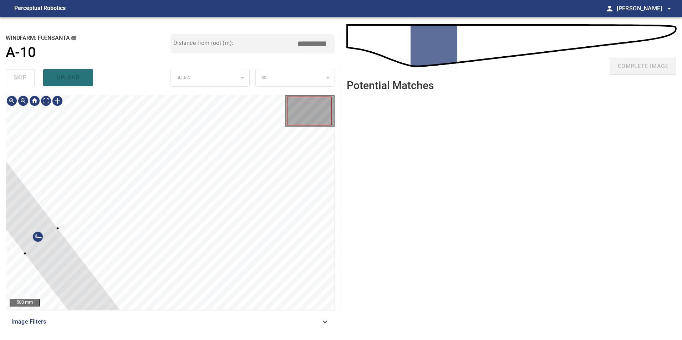
click at [88, 296] on div at bounding box center [42, 241] width 186 height 225
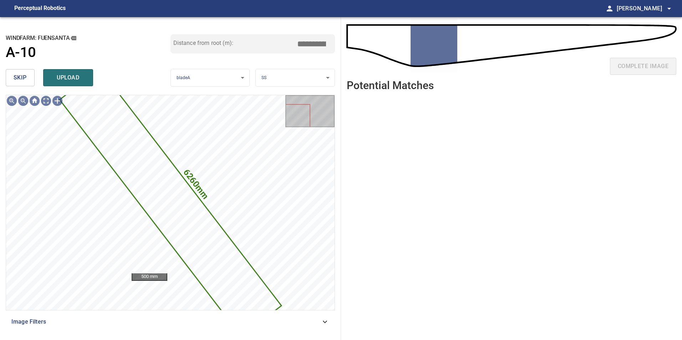
click at [25, 79] on span "skip" at bounding box center [20, 78] width 13 height 10
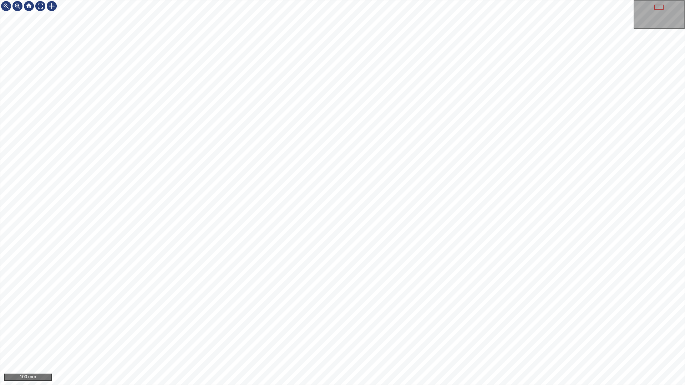
click at [514, 385] on div "100 mm" at bounding box center [342, 192] width 685 height 385
click at [238, 0] on div "100 mm" at bounding box center [342, 192] width 685 height 385
click at [301, 0] on div "100 mm" at bounding box center [342, 192] width 685 height 385
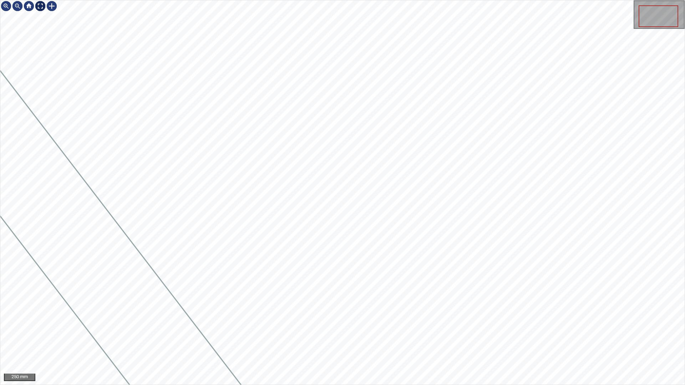
click at [40, 6] on div at bounding box center [40, 5] width 11 height 11
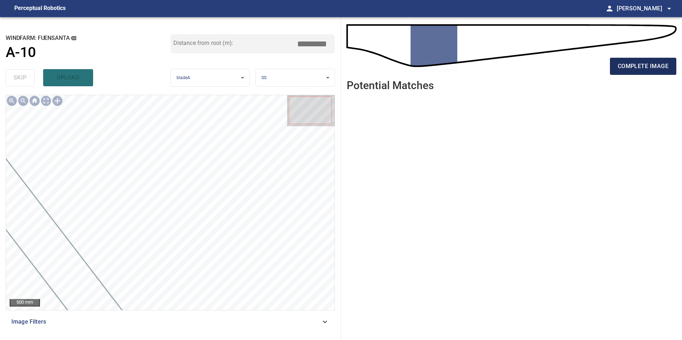
click at [640, 62] on span "complete image" at bounding box center [643, 66] width 51 height 10
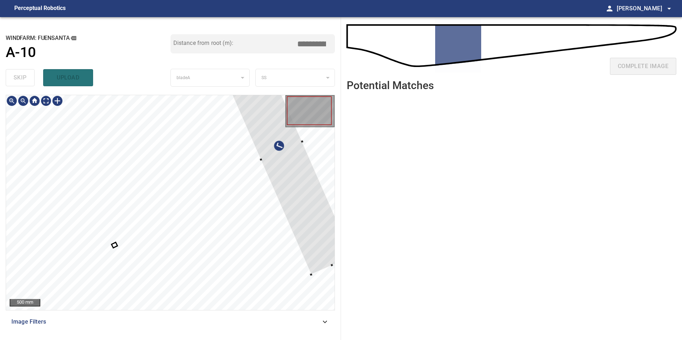
click at [296, 209] on div at bounding box center [281, 151] width 142 height 248
click at [275, 147] on div at bounding box center [283, 145] width 142 height 248
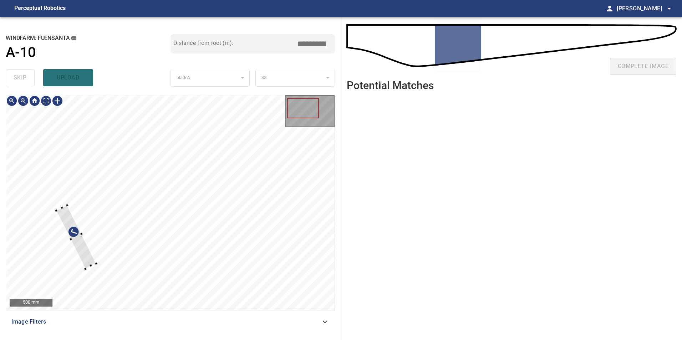
click at [47, 235] on div at bounding box center [170, 202] width 328 height 215
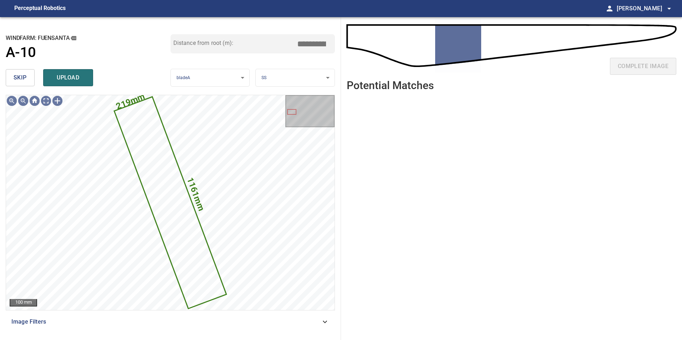
click at [28, 81] on button "skip" at bounding box center [20, 77] width 29 height 17
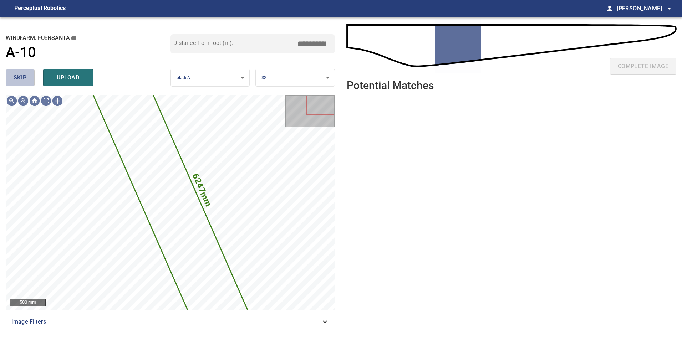
click at [22, 76] on span "skip" at bounding box center [20, 78] width 13 height 10
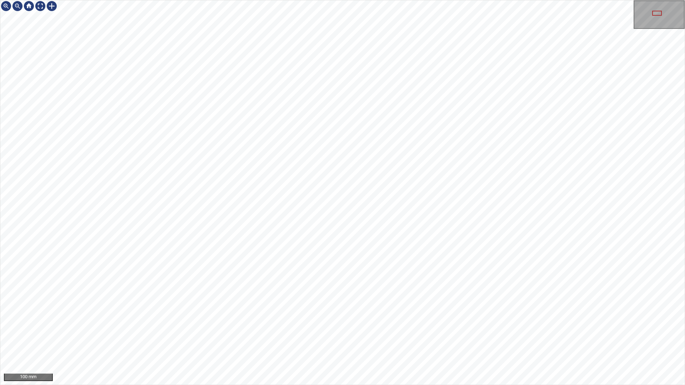
click at [419, 0] on div "100 mm" at bounding box center [342, 192] width 685 height 385
